Goal: Task Accomplishment & Management: Manage account settings

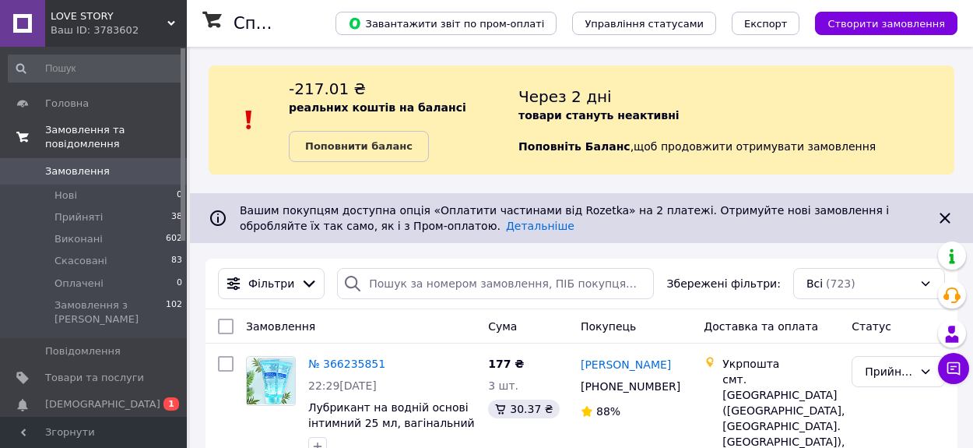
click at [83, 138] on span "Замовлення та повідомлення" at bounding box center [116, 137] width 142 height 28
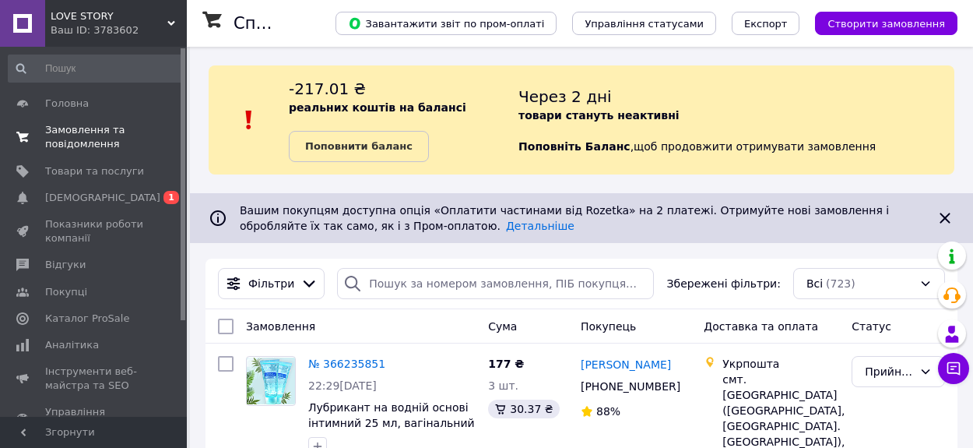
click at [83, 138] on span "Замовлення та повідомлення" at bounding box center [94, 137] width 99 height 28
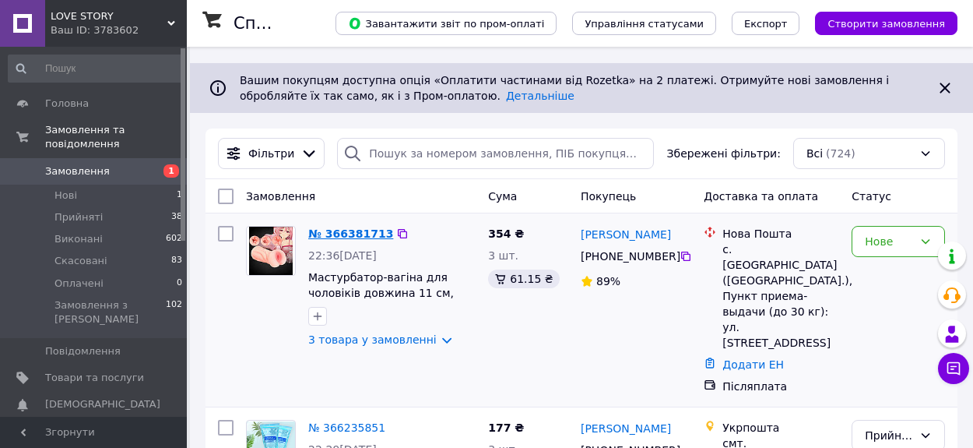
scroll to position [131, 0]
click at [356, 234] on link "№ 366381713" at bounding box center [350, 233] width 85 height 12
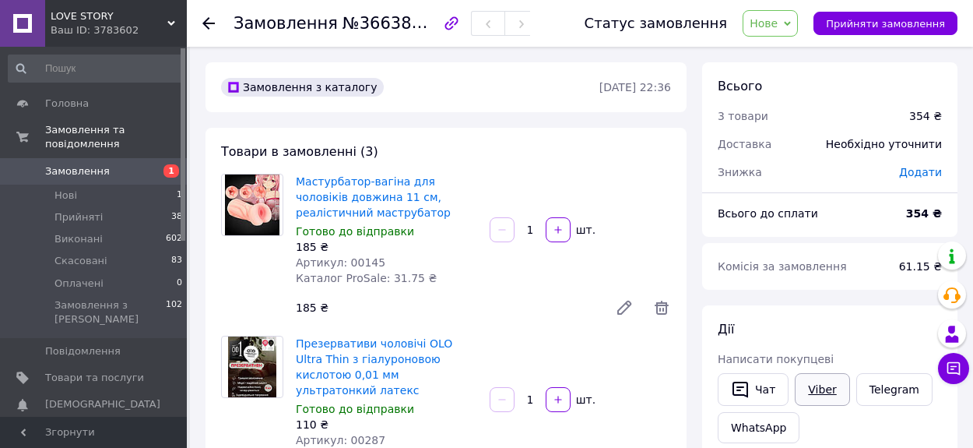
click at [818, 387] on link "Viber" at bounding box center [822, 389] width 54 height 33
click at [120, 170] on span "Замовлення" at bounding box center [94, 171] width 99 height 14
